Goal: Task Accomplishment & Management: Complete application form

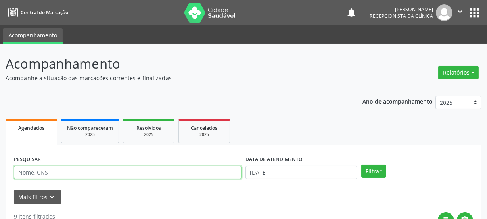
click at [44, 178] on input "text" at bounding box center [128, 172] width 228 height 13
type input "702000331567289"
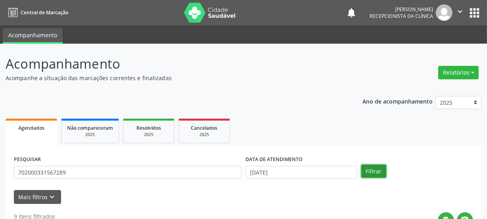
click at [374, 170] on button "Filtrar" at bounding box center [373, 171] width 25 height 13
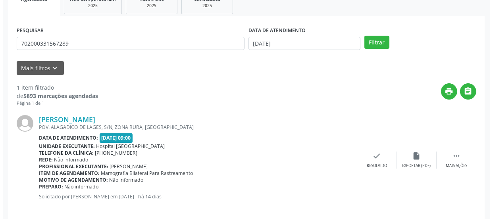
scroll to position [137, 0]
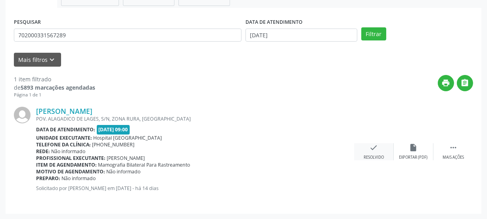
click at [378, 145] on div "check Resolvido" at bounding box center [374, 151] width 40 height 17
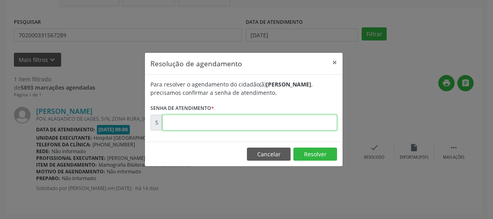
click at [190, 125] on input "text" at bounding box center [249, 123] width 175 height 16
click at [176, 125] on input "00071041" at bounding box center [249, 123] width 175 height 16
drag, startPoint x: 198, startPoint y: 119, endPoint x: 101, endPoint y: 131, distance: 97.6
click at [103, 131] on div "Resolução de agendamento × Para resolver o agendamento do cidadão(ã) [PERSON_NA…" at bounding box center [246, 109] width 493 height 219
type input "00171041"
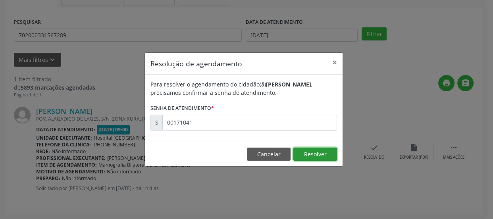
drag, startPoint x: 314, startPoint y: 152, endPoint x: 313, endPoint y: 161, distance: 8.8
click at [313, 153] on button "Resolver" at bounding box center [315, 154] width 44 height 13
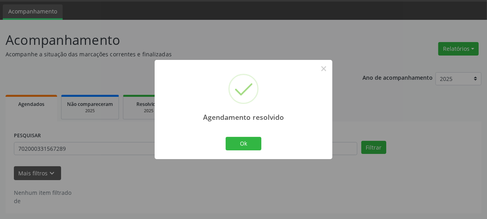
scroll to position [23, 0]
drag, startPoint x: 244, startPoint y: 143, endPoint x: 227, endPoint y: 137, distance: 18.4
click at [244, 144] on button "Ok" at bounding box center [244, 143] width 36 height 13
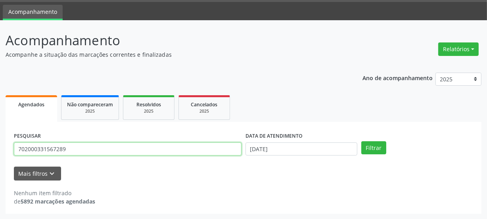
drag, startPoint x: 64, startPoint y: 145, endPoint x: 0, endPoint y: 152, distance: 64.2
click at [0, 152] on div "Acompanhamento Acompanhe a situação das marcações correntes e finalizadas Relat…" at bounding box center [243, 119] width 487 height 199
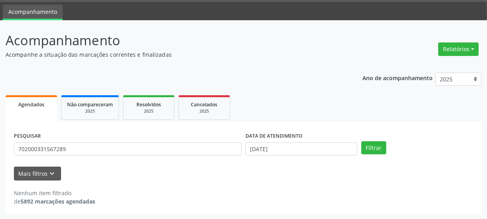
drag, startPoint x: 0, startPoint y: 152, endPoint x: 275, endPoint y: 108, distance: 278.8
click at [351, 125] on div "PESQUISAR 702000331567289 DATA DE ATENDIMENTO [DATE] Filtrar UNIDADE DE REFERÊN…" at bounding box center [244, 168] width 476 height 92
drag, startPoint x: 95, startPoint y: 158, endPoint x: 0, endPoint y: 155, distance: 95.3
click at [0, 155] on div "Acompanhamento Acompanhe a situação das marcações correntes e finalizadas Relat…" at bounding box center [243, 119] width 487 height 199
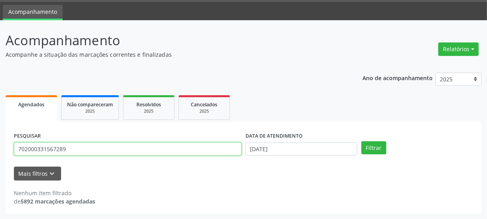
drag, startPoint x: 109, startPoint y: 146, endPoint x: 0, endPoint y: 154, distance: 109.0
click at [0, 154] on div "Acompanhamento Acompanhe a situação das marcações correntes e finalizadas Relat…" at bounding box center [243, 119] width 487 height 199
type input "706409105723388"
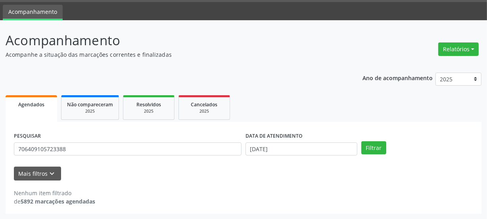
click at [372, 155] on div "PESQUISAR 706409105723388 DATA DE ATENDIMENTO [DATE] Filtrar" at bounding box center [243, 145] width 463 height 31
click at [372, 150] on button "Filtrar" at bounding box center [373, 147] width 25 height 13
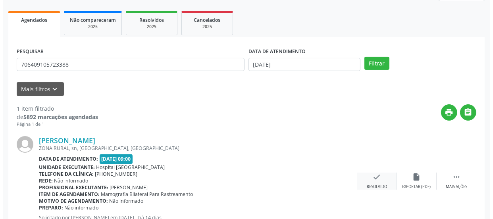
scroll to position [137, 0]
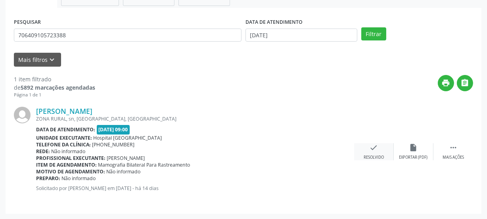
click at [376, 151] on icon "check" at bounding box center [374, 147] width 9 height 9
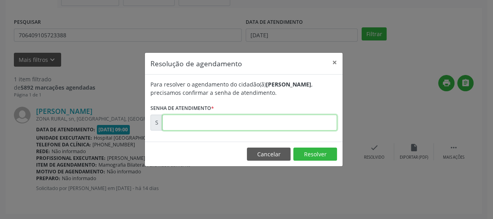
click at [244, 127] on input "text" at bounding box center [249, 123] width 175 height 16
type input "00171129"
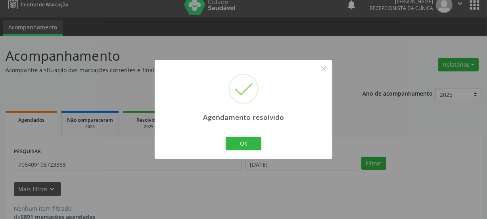
scroll to position [0, 0]
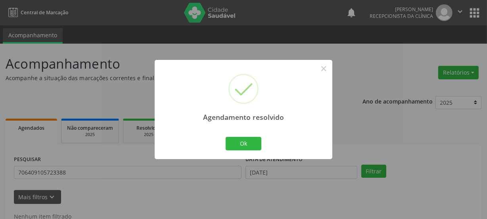
click at [265, 137] on div "Agendamento resolvido × Ok Cancel" at bounding box center [244, 109] width 178 height 99
click at [237, 145] on button "Ok" at bounding box center [244, 143] width 36 height 13
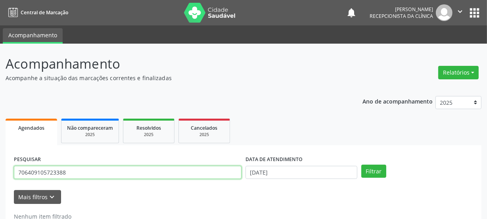
drag, startPoint x: 2, startPoint y: 185, endPoint x: 0, endPoint y: 219, distance: 34.6
click at [0, 219] on html "Central de Marcação notifications [PERSON_NAME] Recepcionista da clínica  Conf…" at bounding box center [243, 109] width 487 height 219
type input "705003475394958"
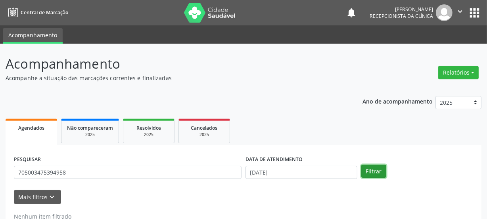
click at [379, 173] on button "Filtrar" at bounding box center [373, 171] width 25 height 13
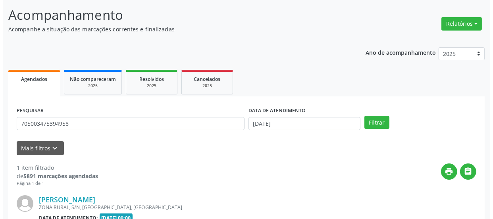
scroll to position [137, 0]
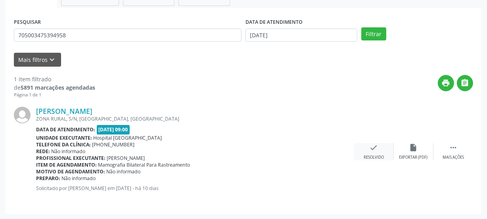
click at [367, 154] on div "check Resolvido" at bounding box center [374, 151] width 40 height 17
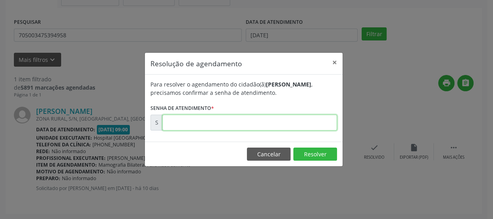
click at [225, 120] on input "text" at bounding box center [249, 123] width 175 height 16
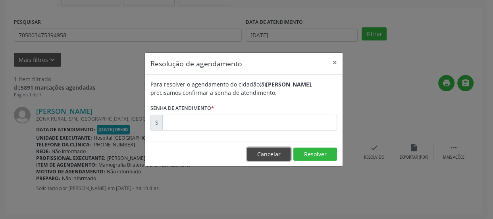
click at [262, 150] on button "Cancelar" at bounding box center [269, 154] width 44 height 13
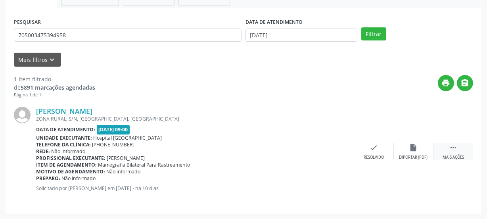
click at [446, 145] on div " Mais ações" at bounding box center [454, 151] width 40 height 17
click at [321, 154] on div "print Imprimir" at bounding box center [335, 151] width 40 height 17
click at [253, 157] on div "Resolvido" at bounding box center [255, 158] width 20 height 6
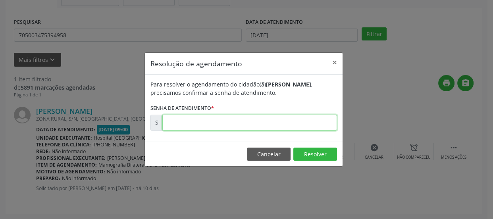
click at [242, 117] on input "text" at bounding box center [249, 123] width 175 height 16
type input "00172208"
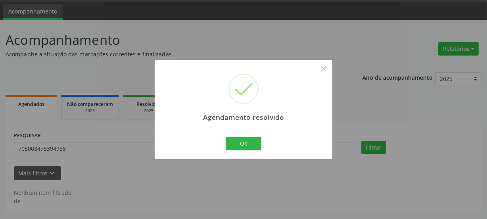
scroll to position [23, 0]
click at [248, 143] on button "Ok" at bounding box center [244, 143] width 36 height 13
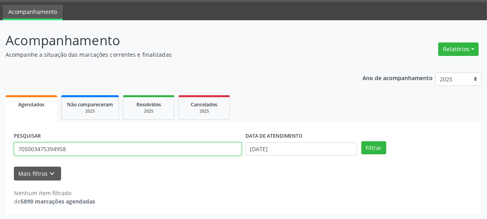
click at [0, 154] on div "Acompanhamento Acompanhe a situação das marcações correntes e finalizadas Relat…" at bounding box center [243, 119] width 487 height 199
type input "58"
drag, startPoint x: 50, startPoint y: 150, endPoint x: 0, endPoint y: 161, distance: 51.3
click at [0, 160] on div "Acompanhamento Acompanhe a situação das marcações correntes e finalizadas Relat…" at bounding box center [243, 119] width 487 height 199
type input "706201589597267"
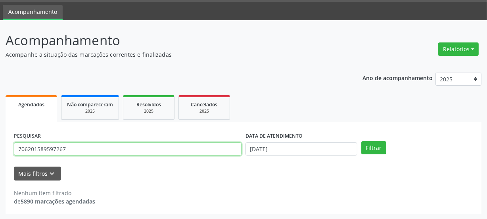
click at [361, 141] on button "Filtrar" at bounding box center [373, 147] width 25 height 13
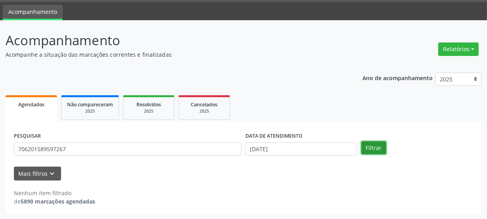
click at [367, 147] on button "Filtrar" at bounding box center [373, 147] width 25 height 13
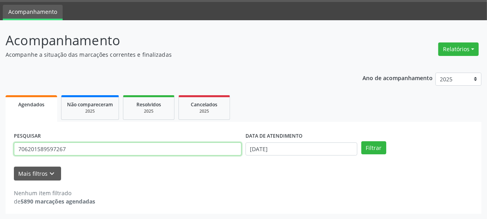
click at [61, 152] on input "706201589597267" at bounding box center [128, 148] width 228 height 13
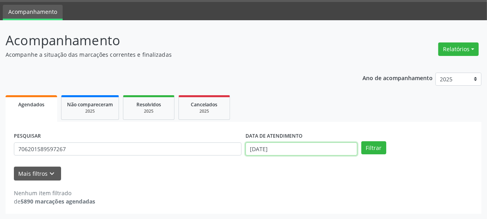
click at [292, 146] on input "[DATE]" at bounding box center [302, 148] width 112 height 13
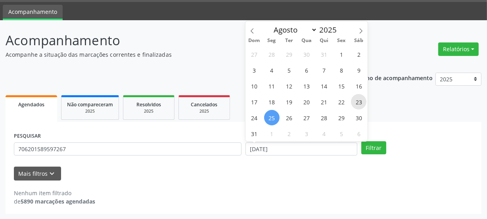
click at [359, 101] on span "23" at bounding box center [358, 101] width 15 height 15
type input "[DATE]"
click at [359, 101] on span "23" at bounding box center [358, 101] width 15 height 15
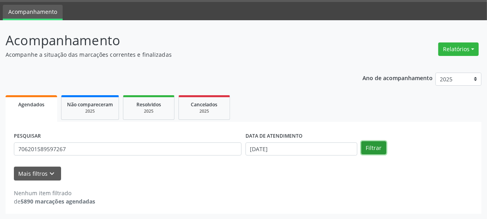
click at [376, 150] on button "Filtrar" at bounding box center [373, 147] width 25 height 13
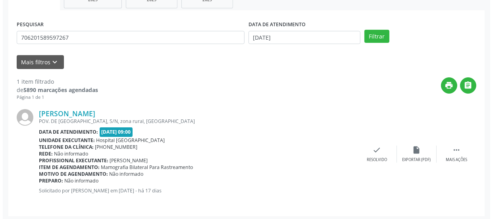
scroll to position [137, 0]
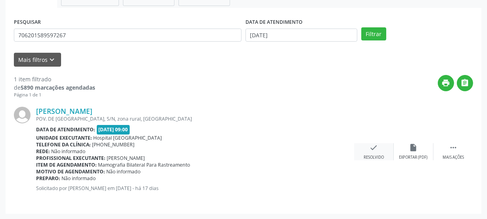
click at [373, 147] on icon "check" at bounding box center [374, 147] width 9 height 9
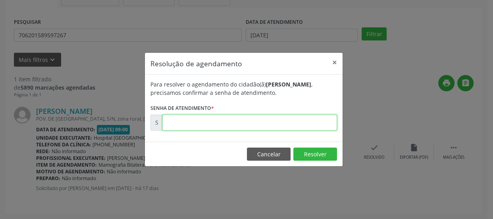
click at [206, 125] on input "text" at bounding box center [249, 123] width 175 height 16
type input "00170787"
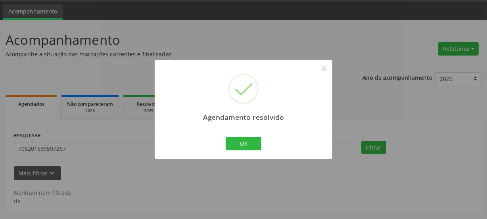
scroll to position [23, 0]
click at [250, 140] on button "Ok" at bounding box center [244, 143] width 36 height 13
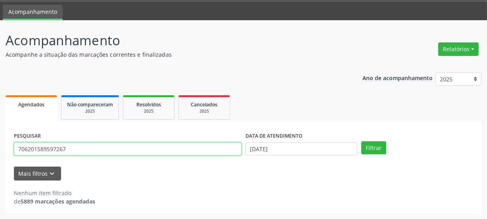
drag, startPoint x: 73, startPoint y: 150, endPoint x: 0, endPoint y: 172, distance: 76.2
click at [0, 172] on div "Acompanhamento Acompanhe a situação das marcações correntes e finalizadas Relat…" at bounding box center [243, 119] width 487 height 199
type input "700605408301663"
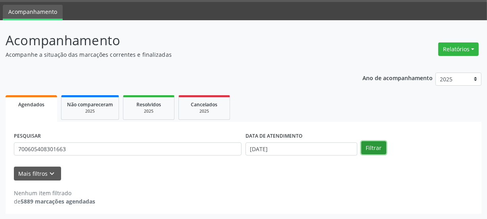
click at [376, 149] on button "Filtrar" at bounding box center [373, 147] width 25 height 13
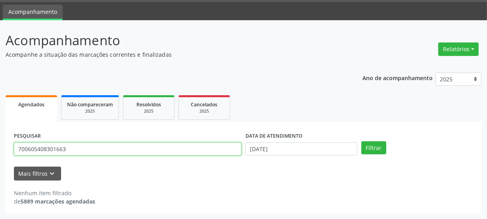
drag, startPoint x: 71, startPoint y: 150, endPoint x: 0, endPoint y: 163, distance: 72.5
click at [0, 163] on div "Acompanhamento Acompanhe a situação das marcações correntes e finalizadas Relat…" at bounding box center [243, 119] width 487 height 199
type input "[PERSON_NAME]"
click at [361, 141] on button "Filtrar" at bounding box center [373, 147] width 25 height 13
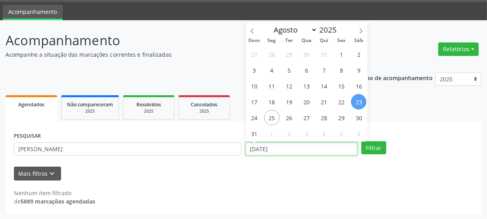
click at [297, 143] on input "[DATE]" at bounding box center [302, 148] width 112 height 13
click at [266, 121] on span "25" at bounding box center [271, 117] width 15 height 15
type input "[DATE]"
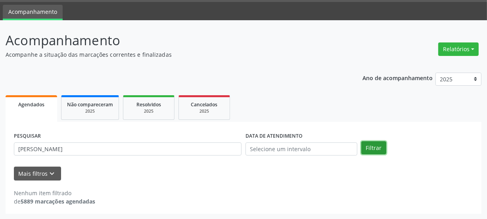
click at [369, 146] on button "Filtrar" at bounding box center [373, 147] width 25 height 13
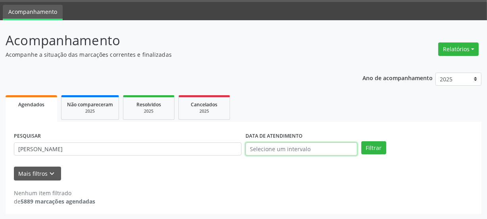
drag, startPoint x: 258, startPoint y: 151, endPoint x: 271, endPoint y: 154, distance: 12.9
click at [259, 151] on input "text" at bounding box center [302, 148] width 112 height 13
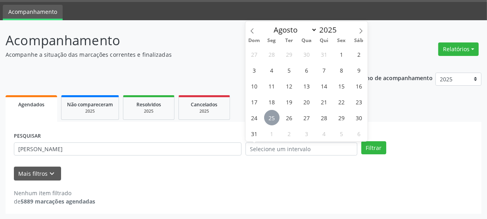
click at [275, 115] on span "25" at bounding box center [271, 117] width 15 height 15
type input "[DATE]"
click at [275, 115] on span "25" at bounding box center [271, 117] width 15 height 15
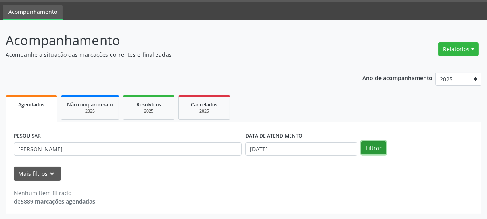
click at [368, 147] on button "Filtrar" at bounding box center [373, 147] width 25 height 13
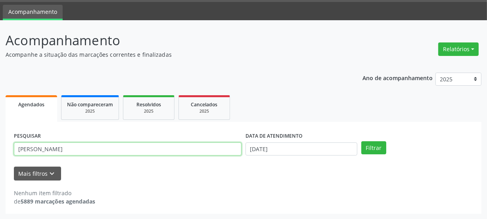
drag, startPoint x: 23, startPoint y: 152, endPoint x: 0, endPoint y: 169, distance: 28.4
click at [0, 163] on div "Acompanhamento Acompanhe a situação das marcações correntes e finalizadas Relat…" at bounding box center [243, 119] width 487 height 199
type input "700605408301663"
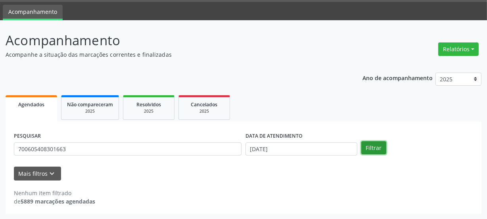
click at [376, 144] on button "Filtrar" at bounding box center [373, 147] width 25 height 13
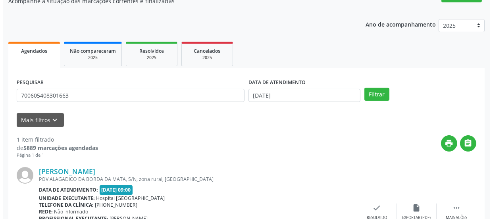
scroll to position [137, 0]
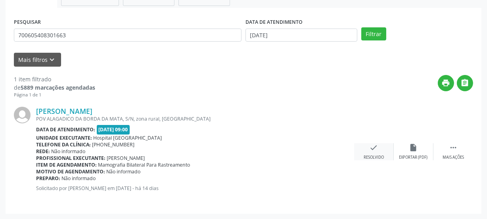
click at [376, 150] on icon "check" at bounding box center [374, 147] width 9 height 9
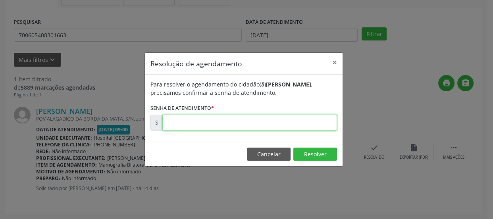
click at [228, 123] on input "text" at bounding box center [249, 123] width 175 height 16
type input "00170970"
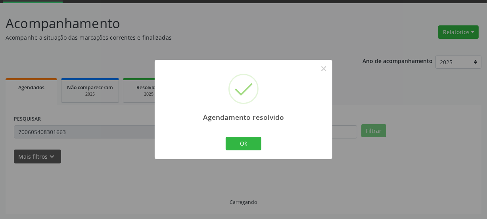
scroll to position [23, 0]
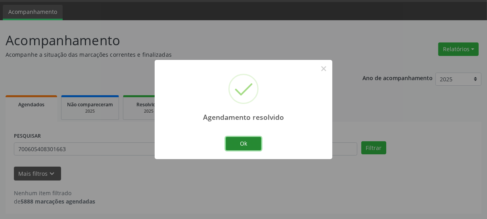
click at [245, 138] on button "Ok" at bounding box center [244, 143] width 36 height 13
